Goal: Task Accomplishment & Management: Manage account settings

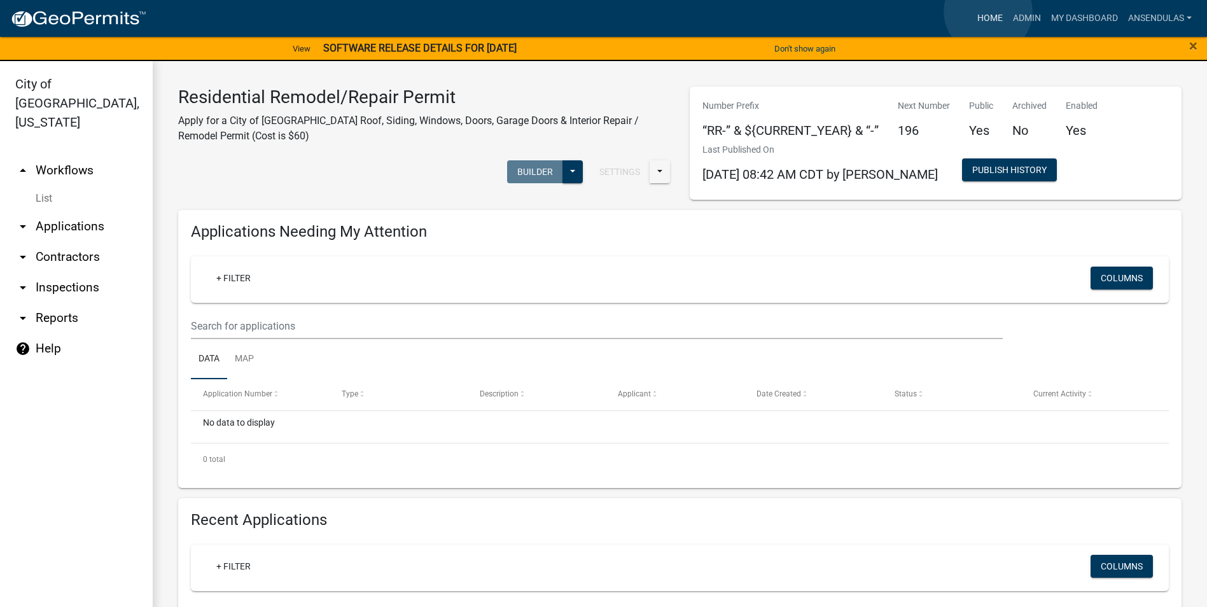
click at [988, 11] on link "Home" at bounding box center [990, 18] width 36 height 24
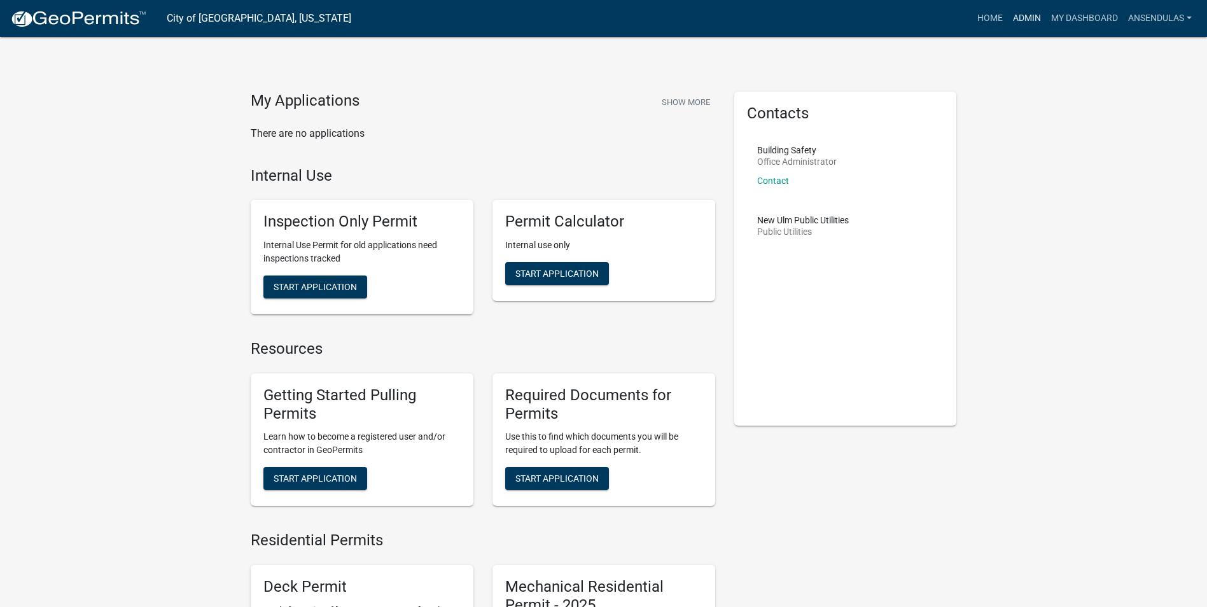
click at [1010, 20] on link "Admin" at bounding box center [1027, 18] width 38 height 24
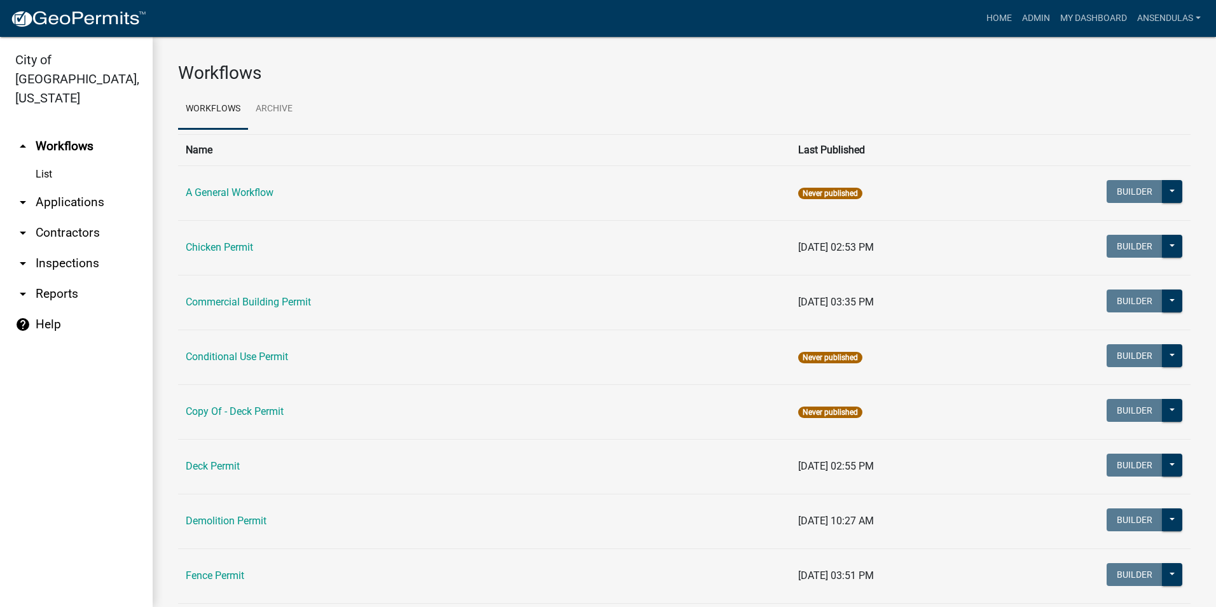
click at [57, 187] on link "arrow_drop_down Applications" at bounding box center [76, 202] width 153 height 31
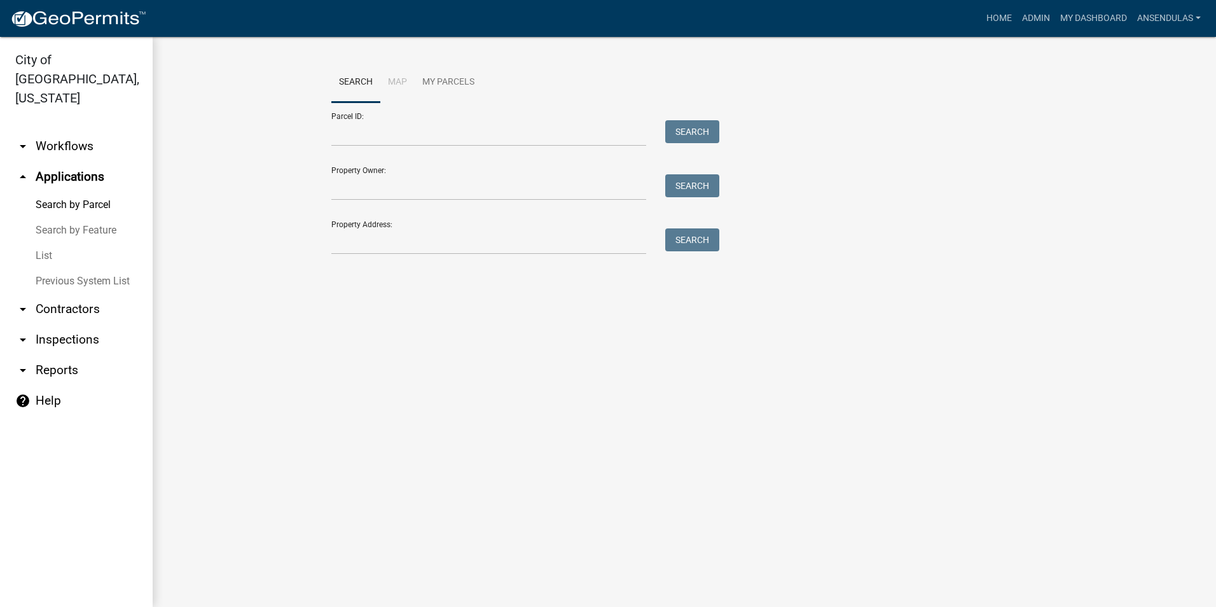
click at [56, 243] on link "List" at bounding box center [76, 255] width 153 height 25
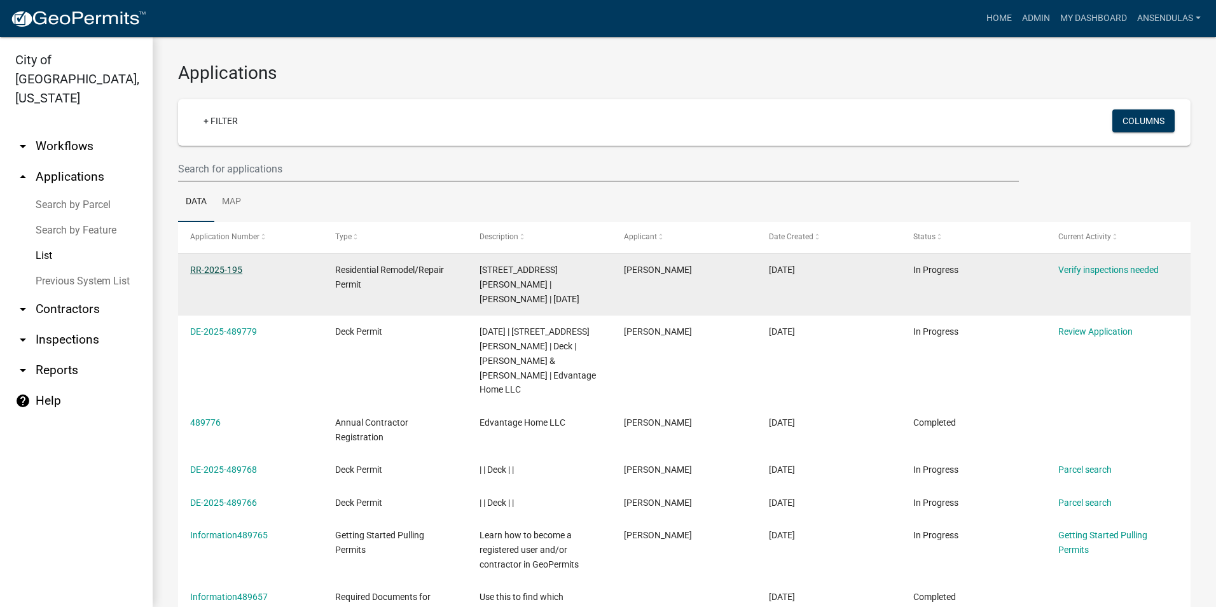
click at [233, 268] on link "RR-2025-195" at bounding box center [216, 270] width 52 height 10
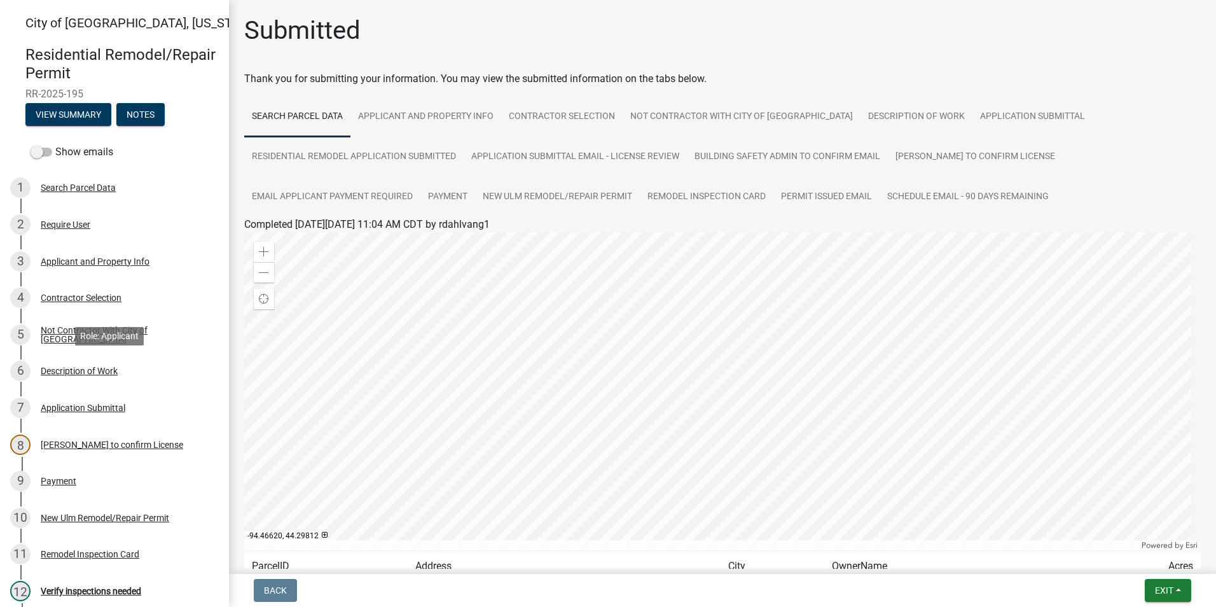
click at [113, 377] on div "6 Description of Work" at bounding box center [109, 371] width 198 height 20
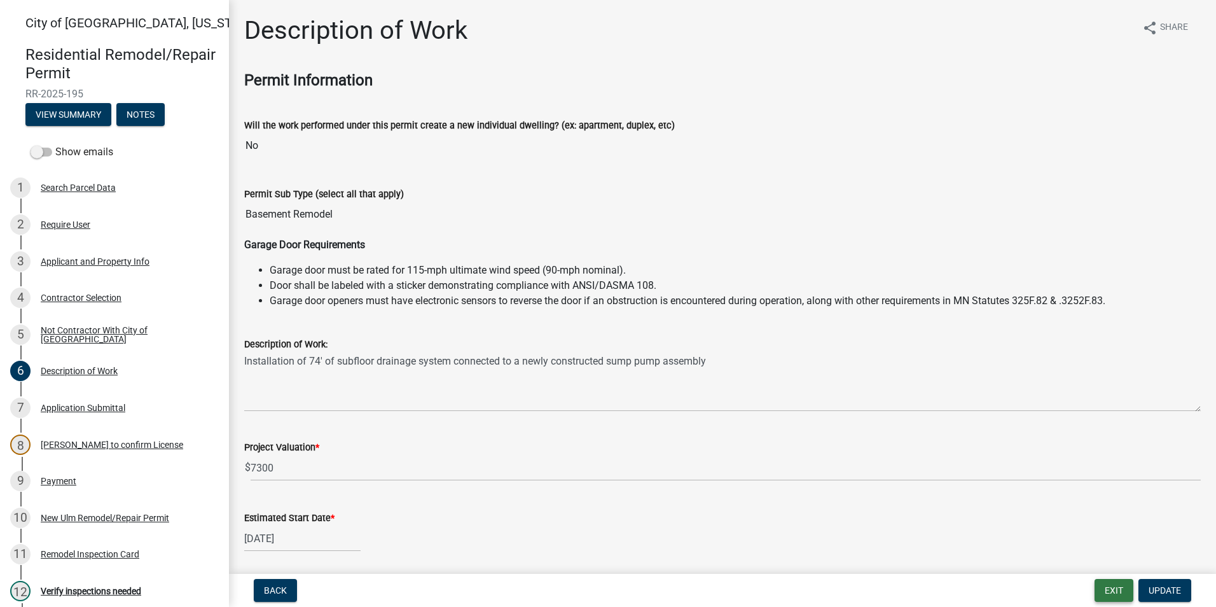
click at [1117, 593] on button "Exit" at bounding box center [1114, 590] width 39 height 23
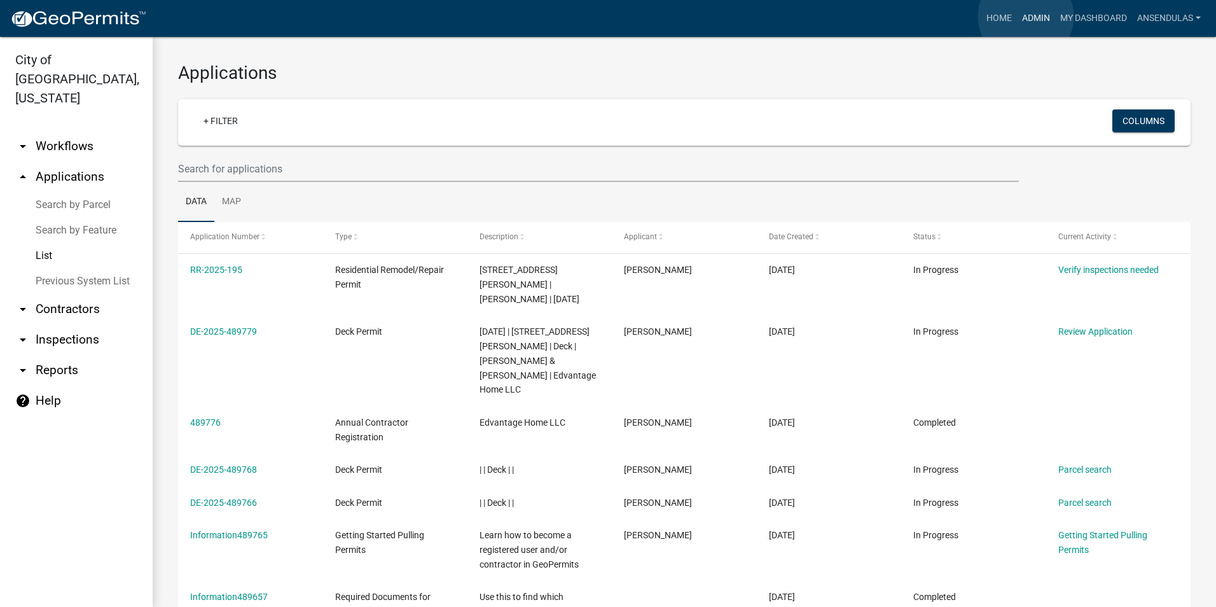
click at [1026, 17] on link "Admin" at bounding box center [1036, 18] width 38 height 24
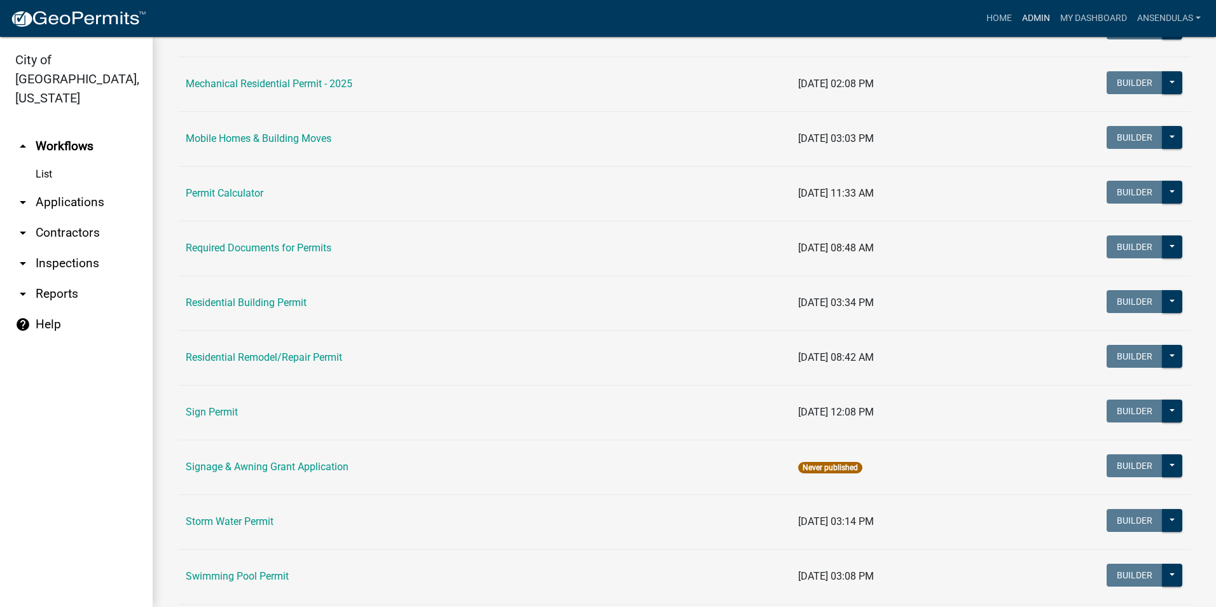
scroll to position [827, 0]
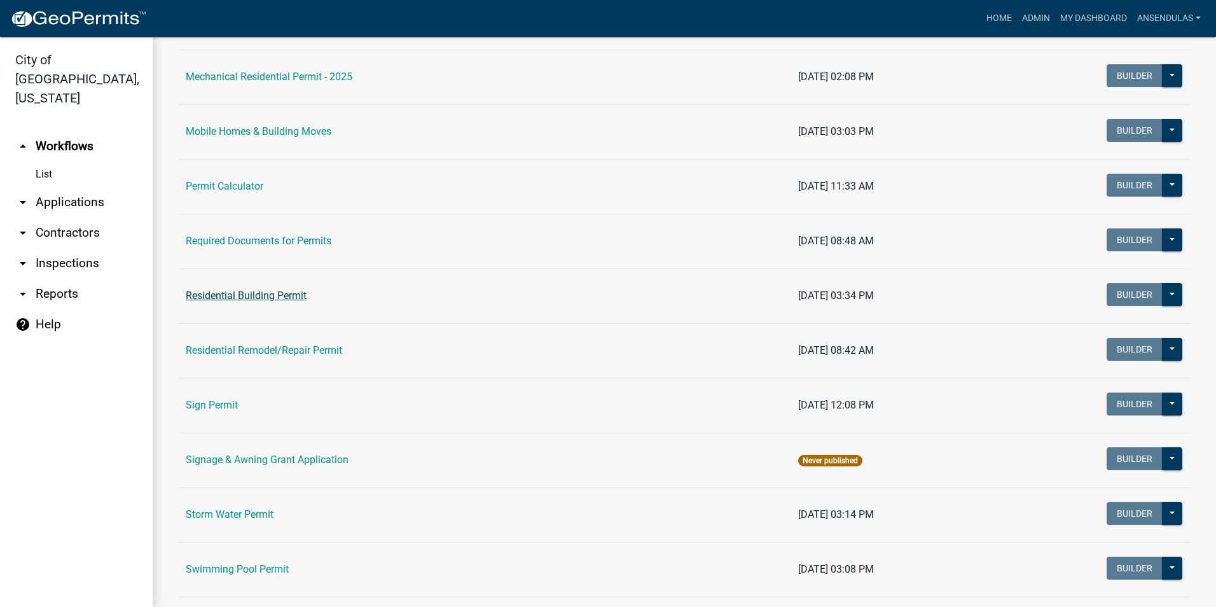
click at [253, 294] on link "Residential Building Permit" at bounding box center [246, 295] width 121 height 12
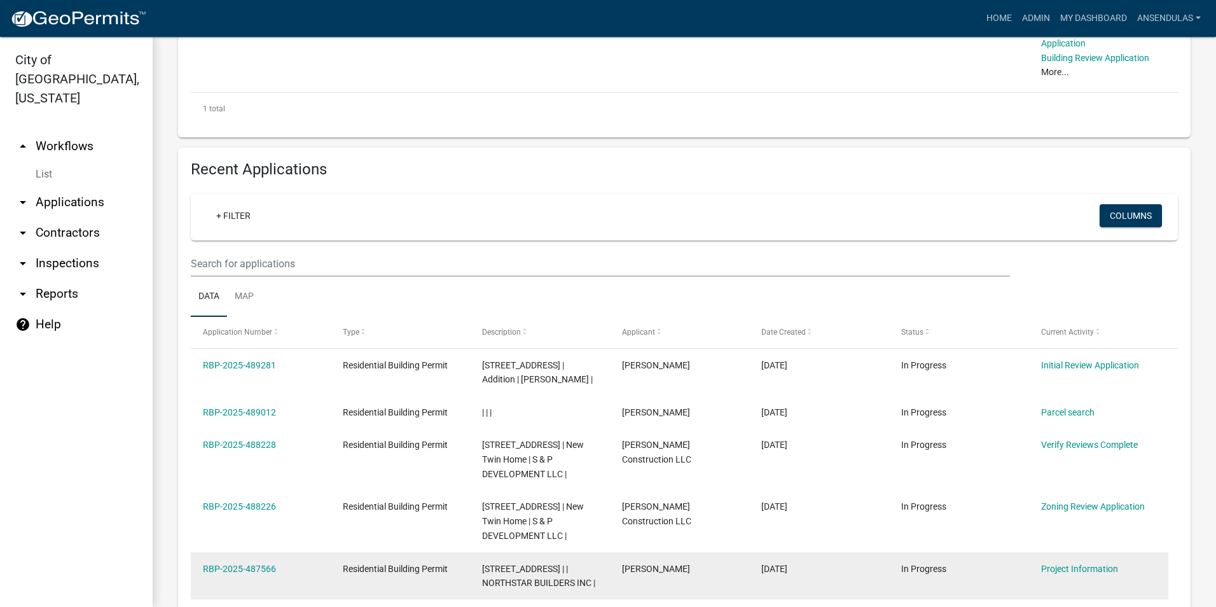
scroll to position [382, 0]
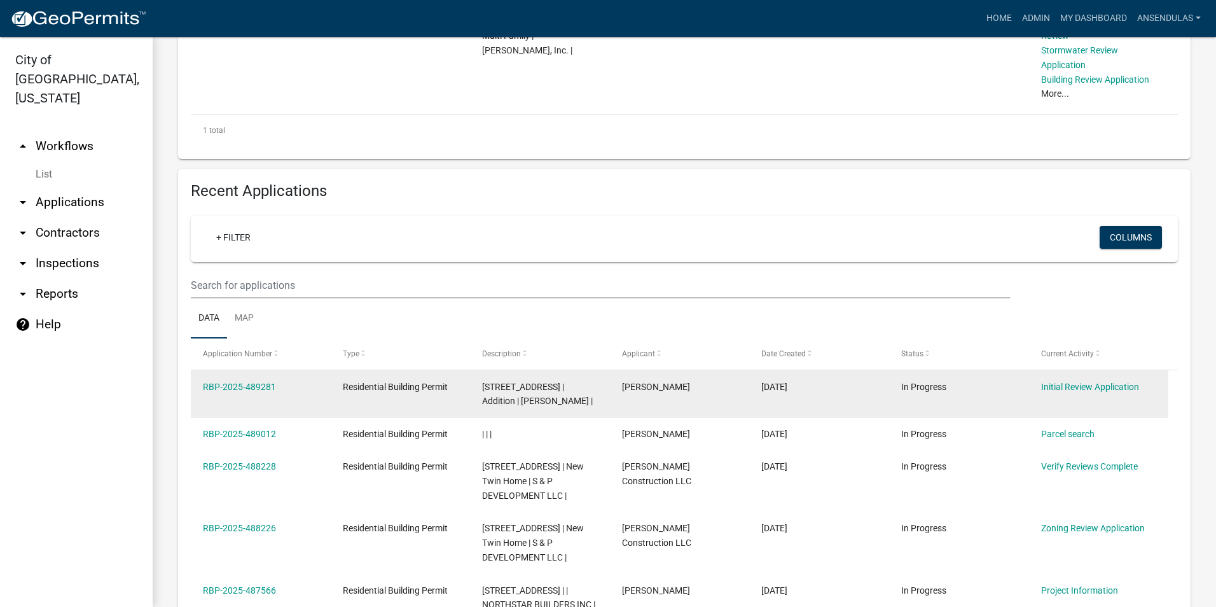
drag, startPoint x: 808, startPoint y: 386, endPoint x: 737, endPoint y: 385, distance: 70.6
click at [737, 385] on div "RBP-2025-489281 Residential Building Permit [STREET_ADDRESS] | Addition | [PERS…" at bounding box center [680, 393] width 978 height 47
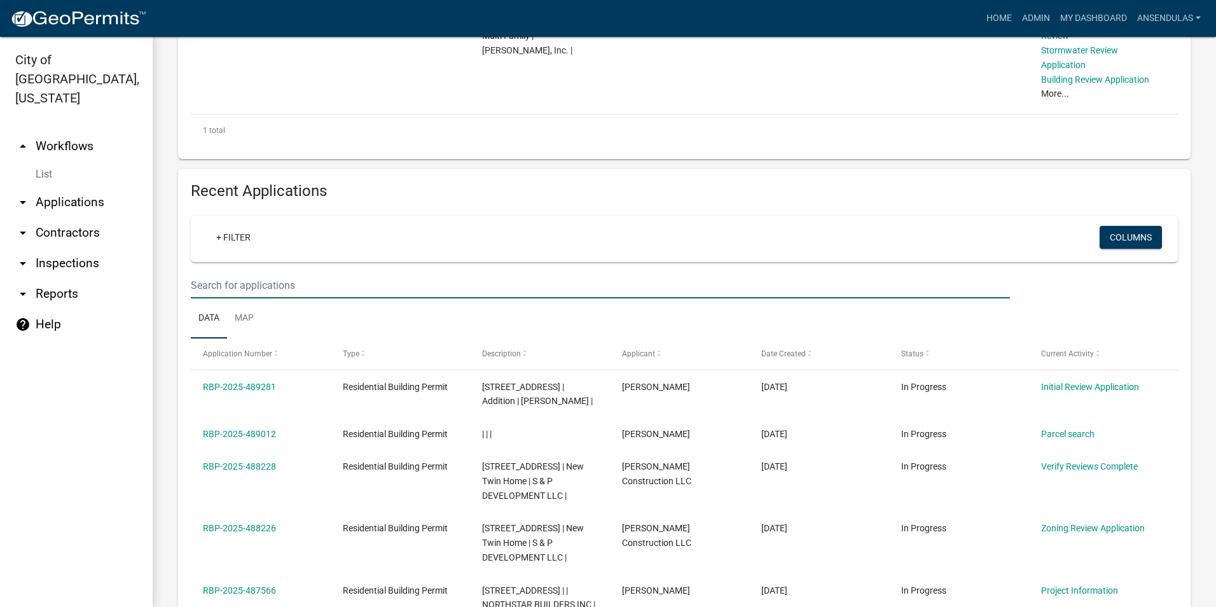
drag, startPoint x: 737, startPoint y: 385, endPoint x: 699, endPoint y: 285, distance: 107.5
click at [699, 285] on input "text" at bounding box center [600, 285] width 819 height 26
click at [718, 305] on ul "Data Map" at bounding box center [684, 318] width 987 height 40
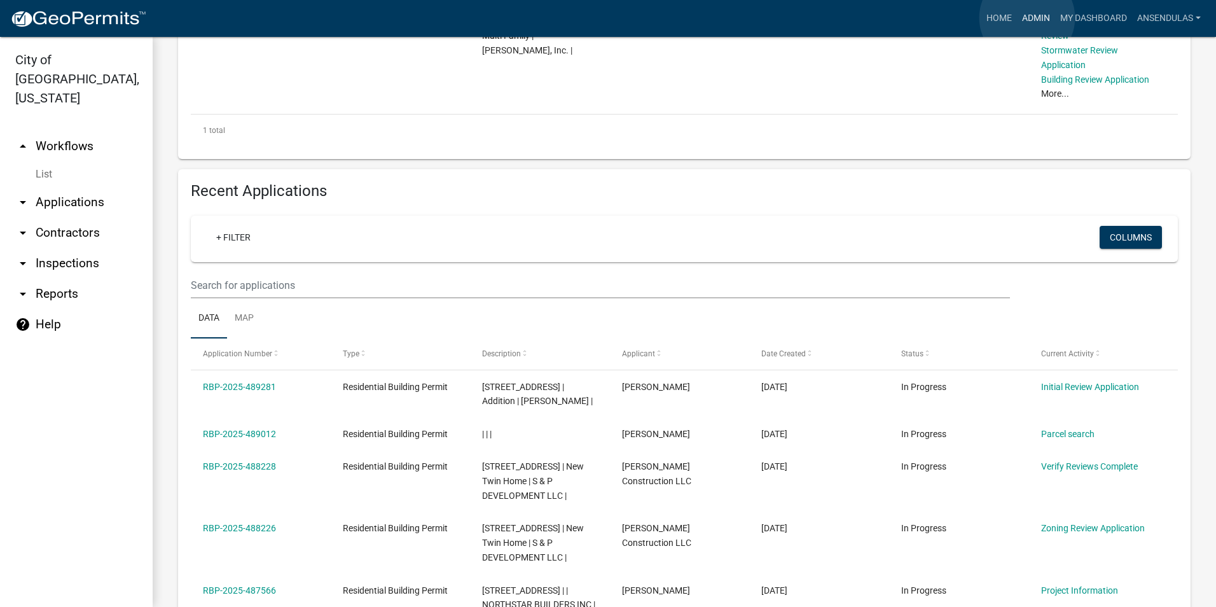
click at [1027, 18] on link "Admin" at bounding box center [1036, 18] width 38 height 24
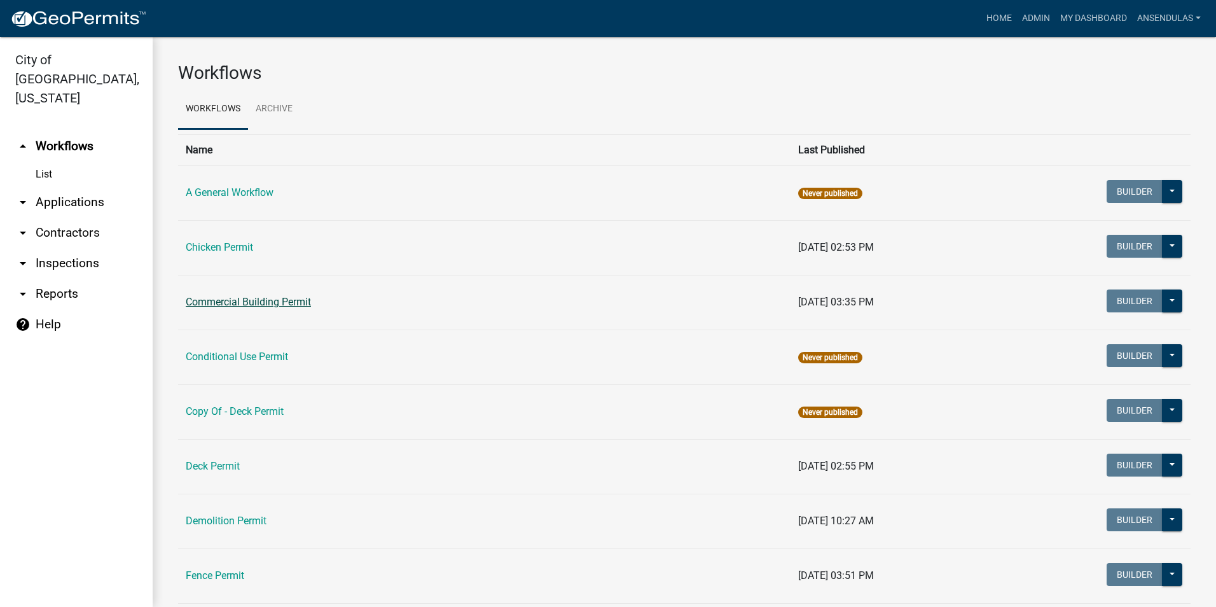
click at [260, 305] on link "Commercial Building Permit" at bounding box center [248, 302] width 125 height 12
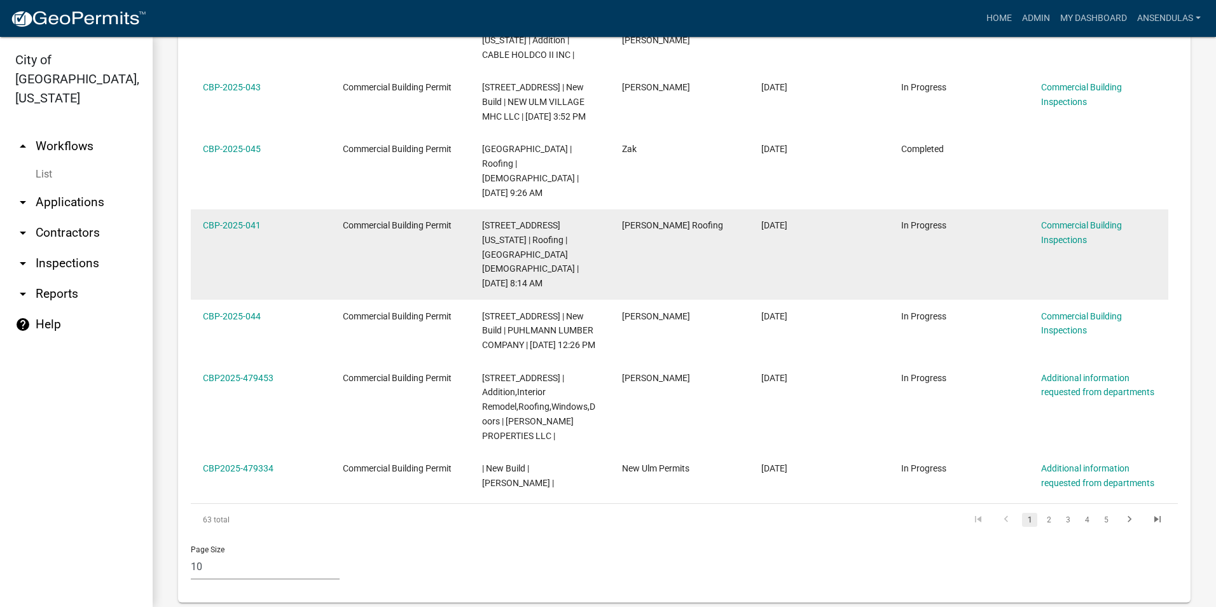
scroll to position [920, 0]
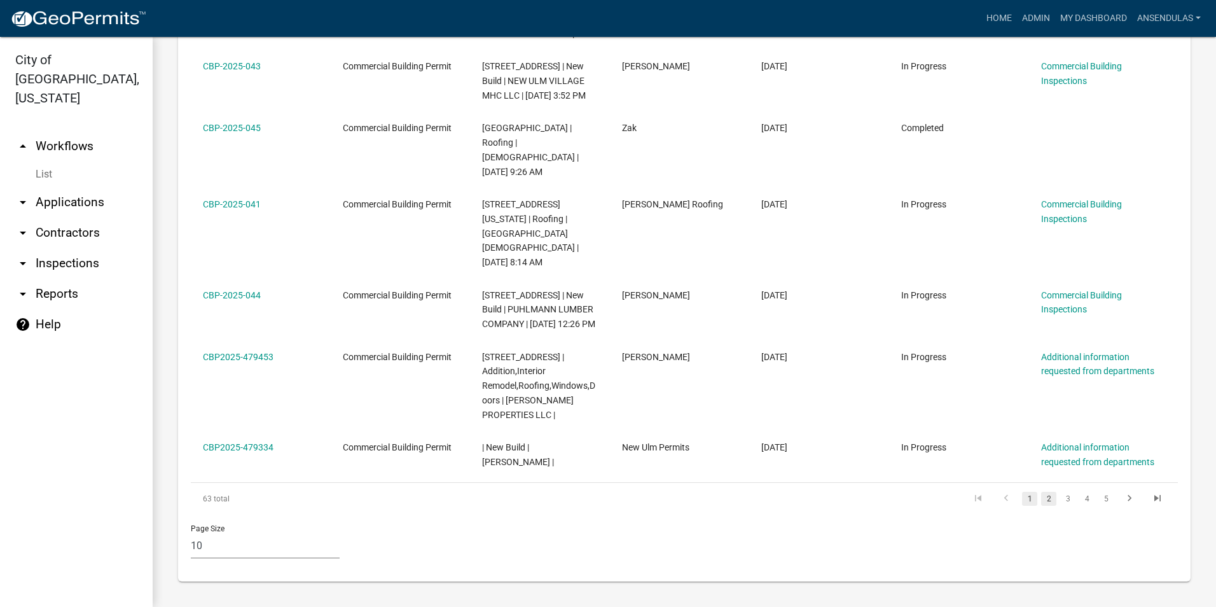
click at [1041, 496] on link "2" at bounding box center [1048, 499] width 15 height 14
